Goal: Task Accomplishment & Management: Use online tool/utility

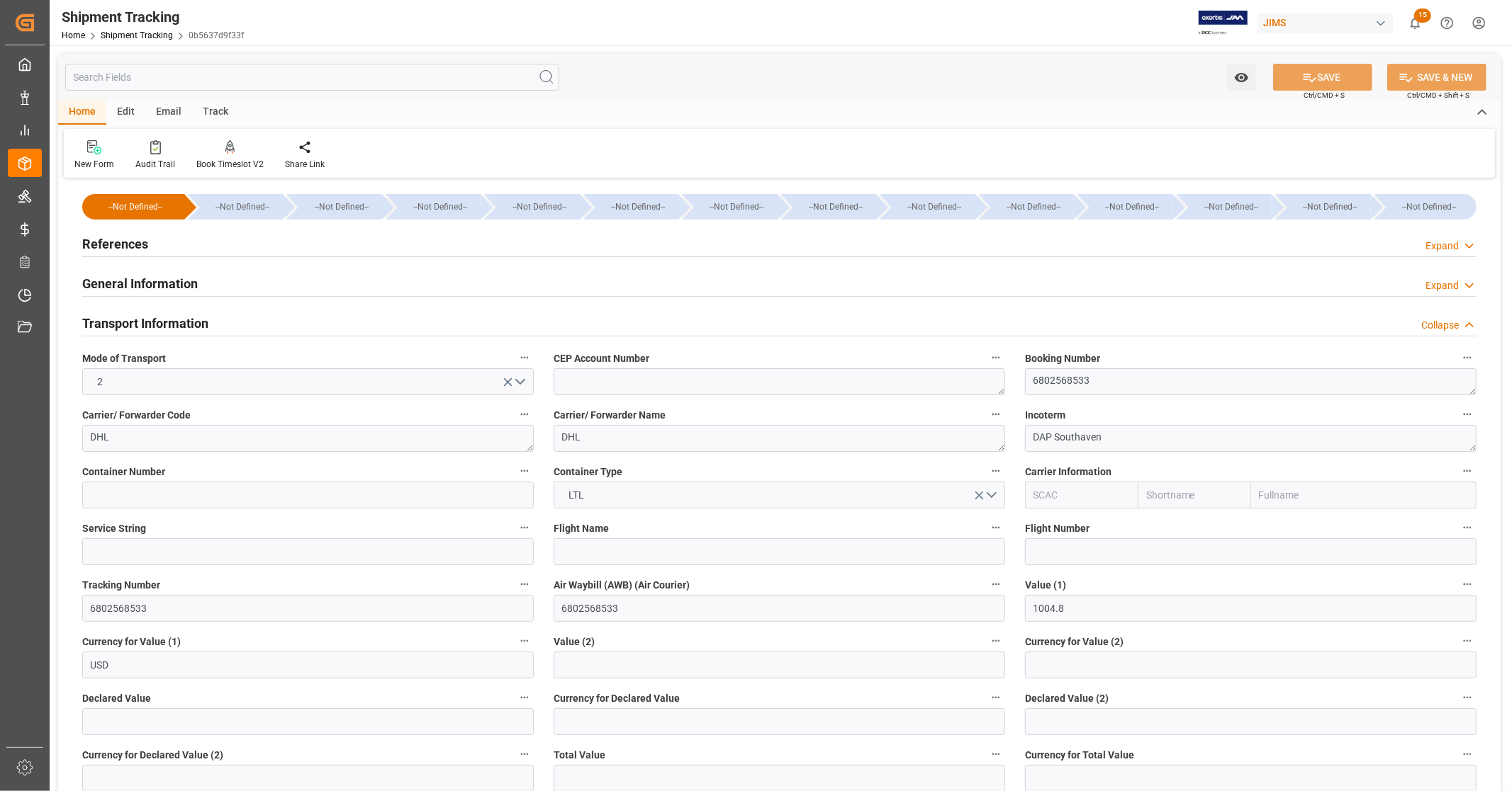
scroll to position [79, 0]
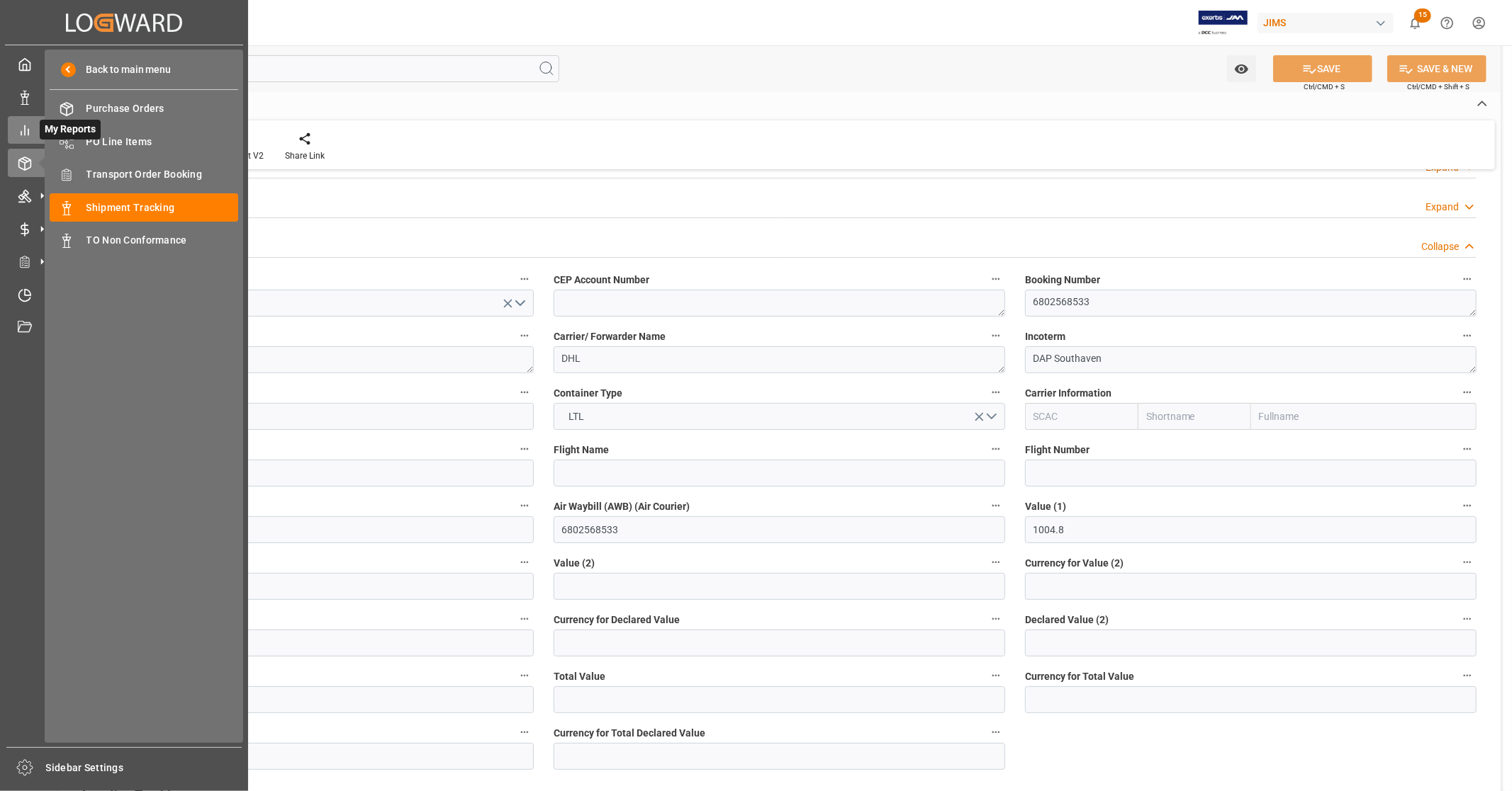
click at [25, 129] on line at bounding box center [25, 130] width 0 height 10
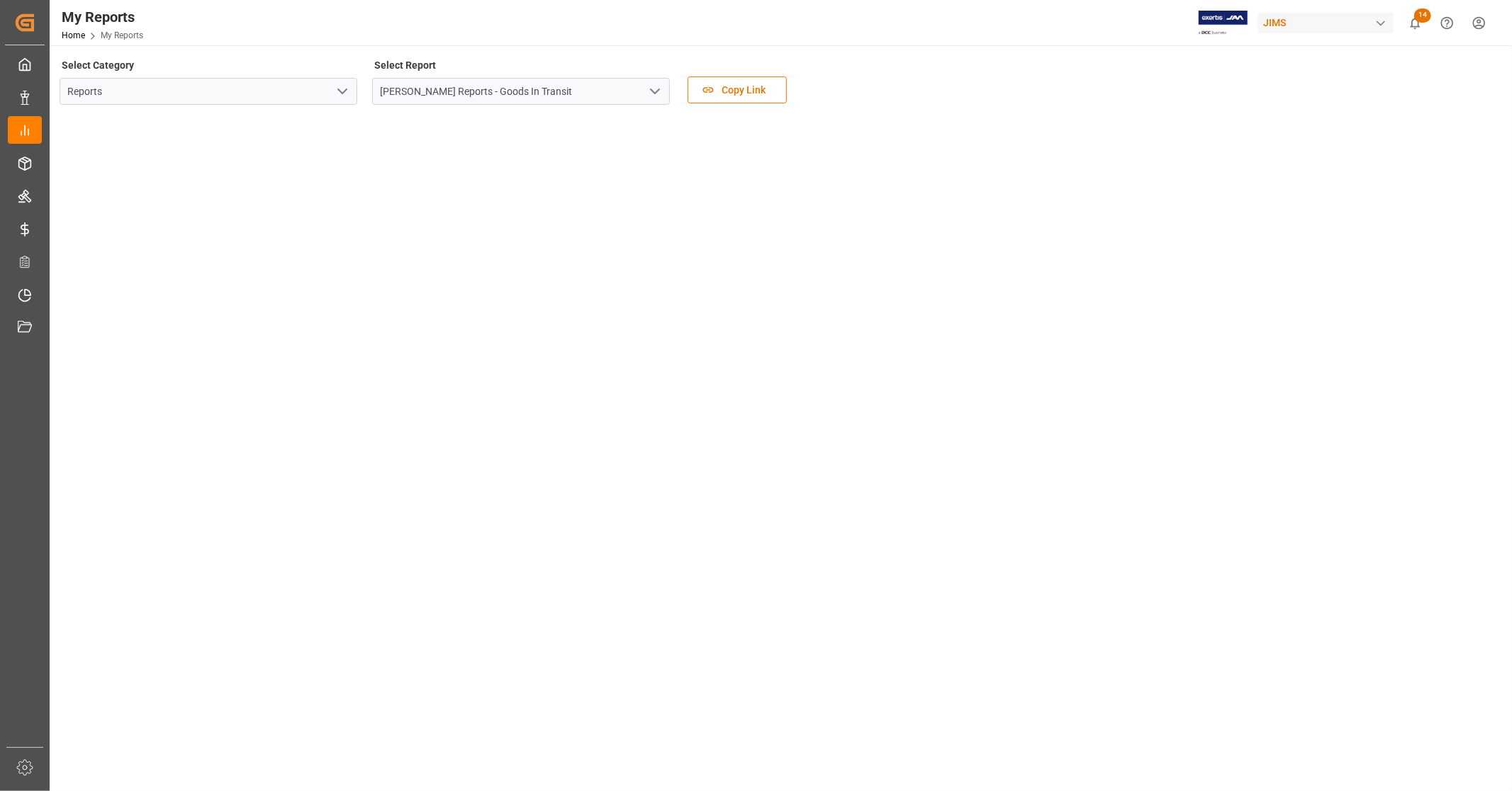
click at [1127, 373] on tableau-viz at bounding box center [779, 417] width 1437 height 602
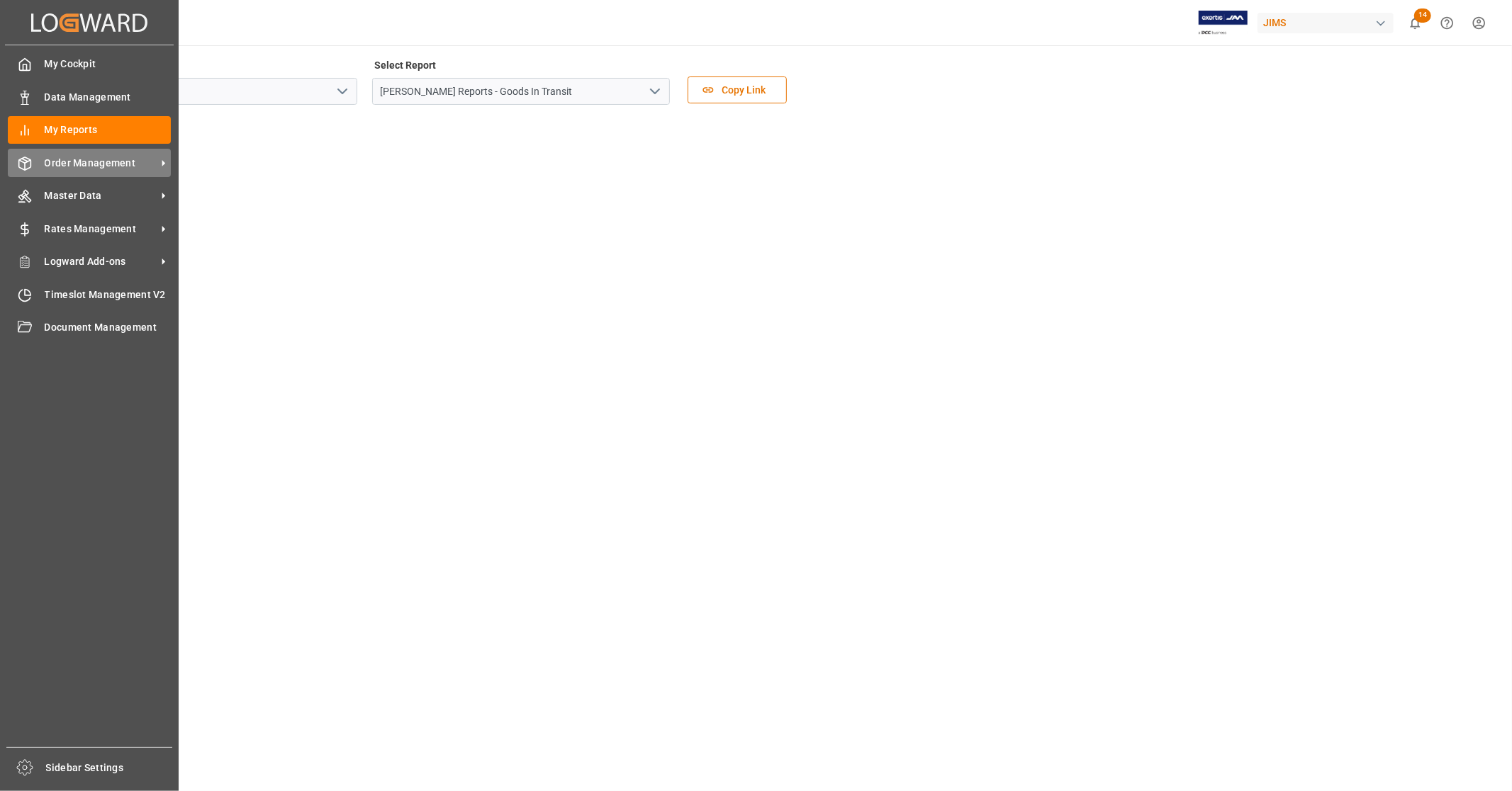
click at [104, 171] on div "Order Management Order Management" at bounding box center [89, 162] width 163 height 28
click at [77, 158] on span "Order Management" at bounding box center [100, 163] width 112 height 15
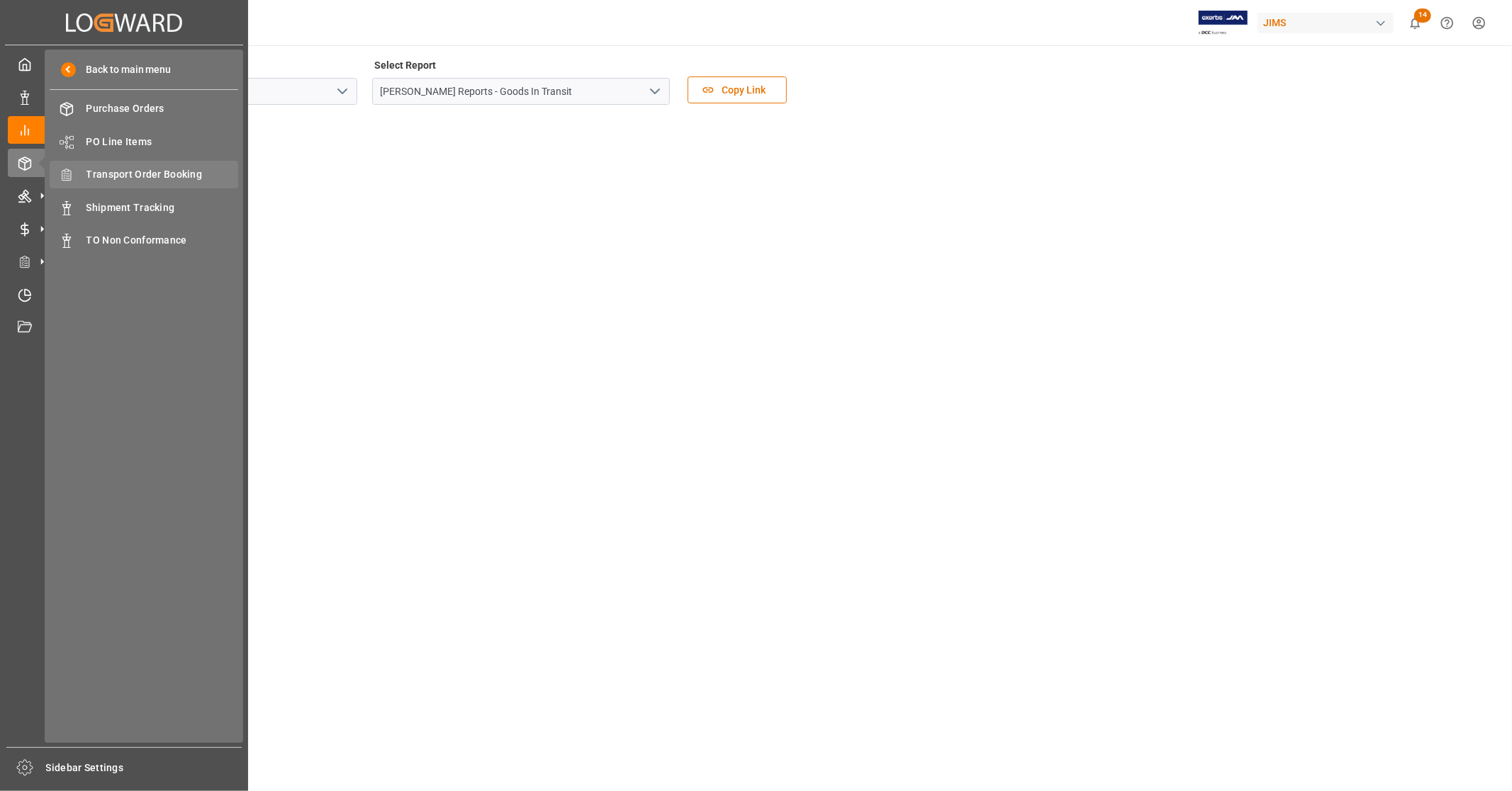
click at [180, 169] on span "Transport Order Booking" at bounding box center [162, 175] width 152 height 15
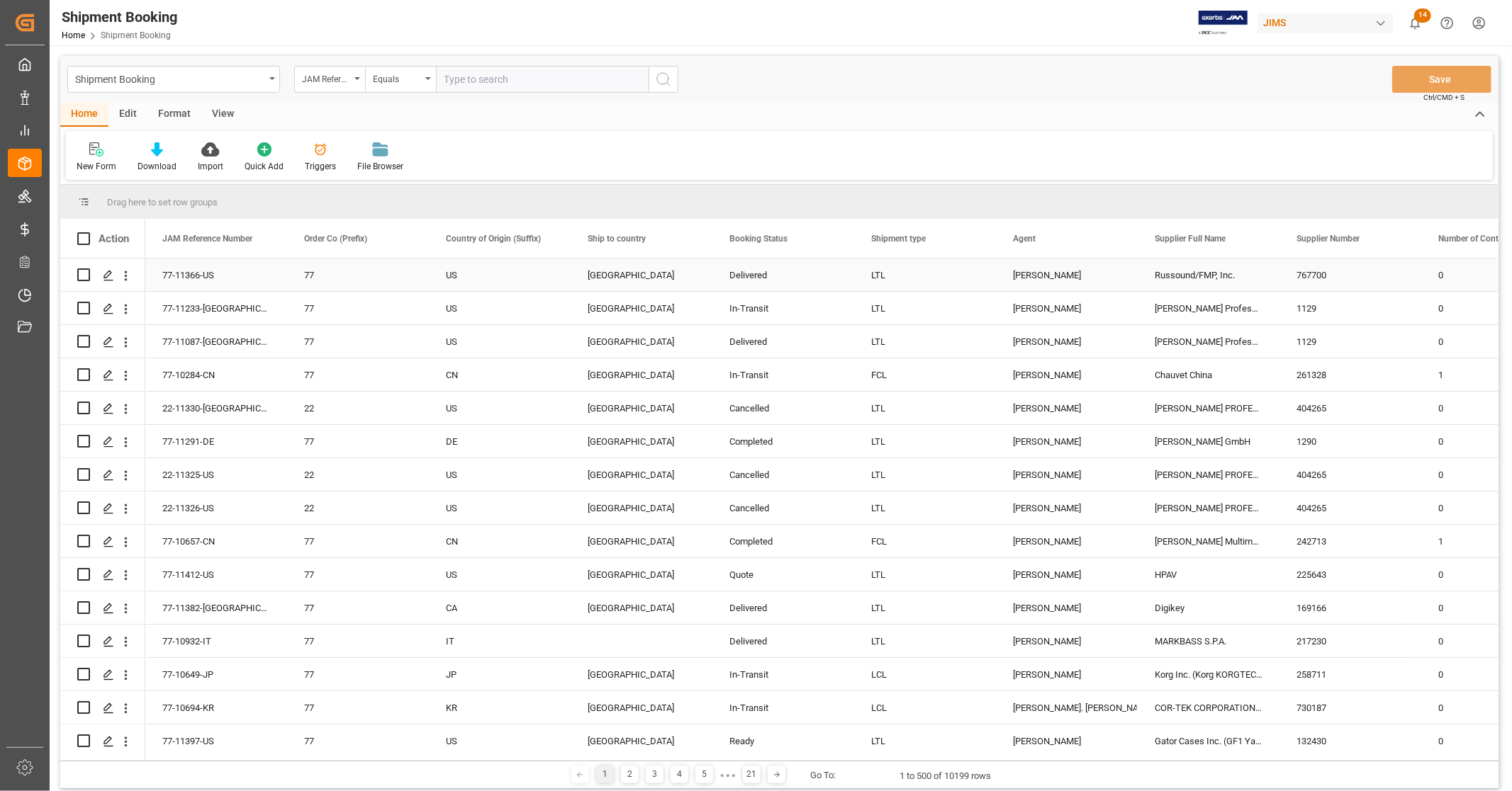
click at [767, 275] on div "Delivered" at bounding box center [783, 276] width 108 height 33
click at [768, 136] on div "New Form Download Import Quick Add Triggers File Browser" at bounding box center [779, 155] width 1426 height 49
click at [750, 165] on div "New Form Download Import Quick Add Triggers File Browser" at bounding box center [779, 155] width 1426 height 49
click at [750, 157] on div "New Form Download Import Quick Add Triggers File Browser" at bounding box center [779, 155] width 1426 height 49
click at [1012, 122] on div "Home Edit Format View" at bounding box center [779, 114] width 1438 height 24
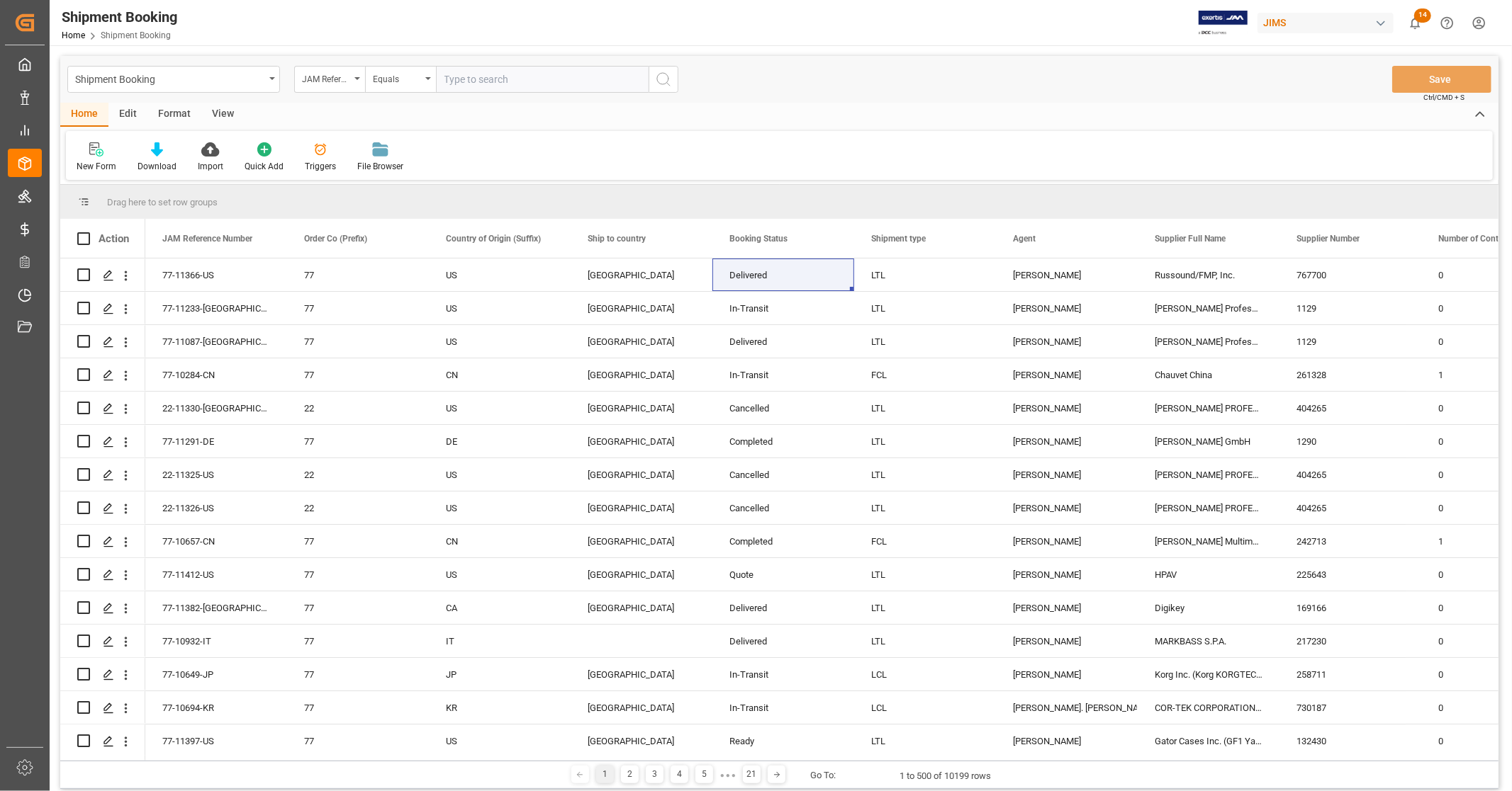
click at [975, 102] on div "Home Edit Format View" at bounding box center [779, 114] width 1438 height 24
click at [754, 86] on div "Shipment Booking JAM Reference Number Equals Save Ctrl/CMD + S" at bounding box center [779, 80] width 1438 height 47
click at [771, 98] on div "Shipment Booking JAM Reference Number Equals Save Ctrl/CMD + S" at bounding box center [779, 80] width 1438 height 47
click at [836, 125] on div "Home Edit Format View" at bounding box center [779, 114] width 1438 height 24
click at [838, 94] on div "Shipment Booking JAM Reference Number Equals Save Ctrl/CMD + S" at bounding box center [779, 80] width 1438 height 47
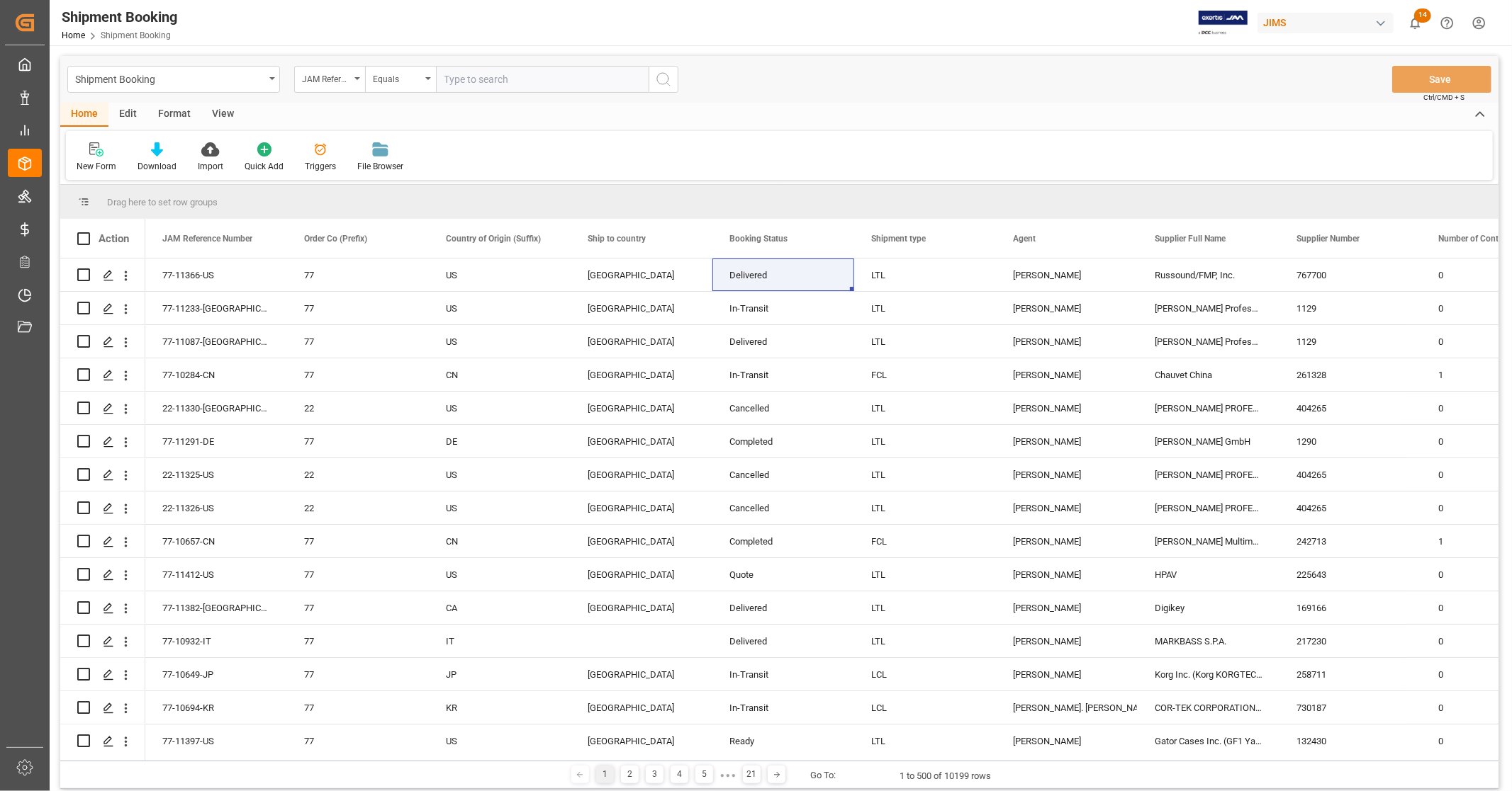
click at [997, 94] on div "Shipment Booking JAM Reference Number Equals Save Ctrl/CMD + S" at bounding box center [779, 80] width 1438 height 47
click at [1137, 96] on div "Shipment Booking JAM Reference Number Equals Save Ctrl/CMD + S" at bounding box center [779, 80] width 1438 height 47
click at [1248, 91] on div "Shipment Booking JAM Reference Number Equals Save Ctrl/CMD + S" at bounding box center [779, 80] width 1438 height 47
